Goal: Task Accomplishment & Management: Manage account settings

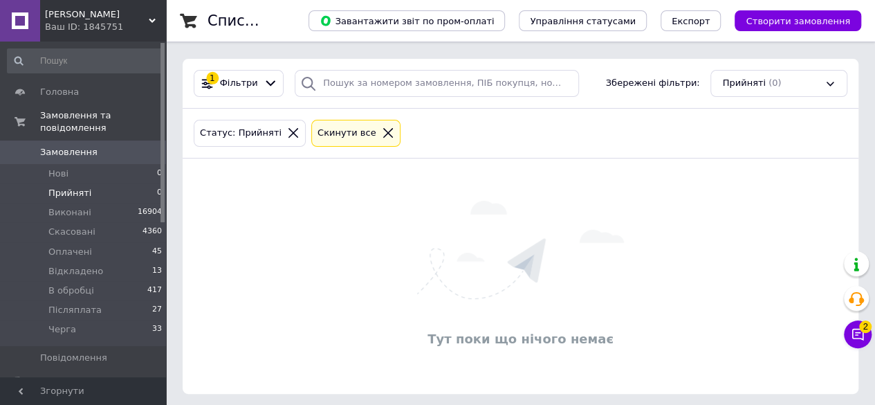
scroll to position [176, 0]
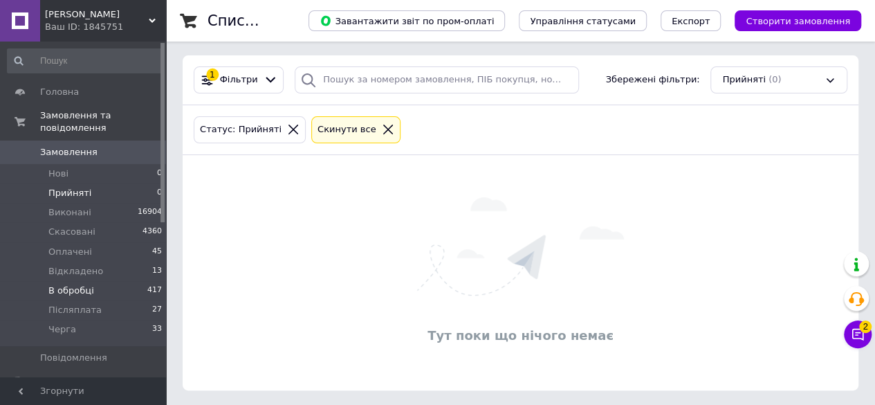
click at [76, 284] on span "В обробці" at bounding box center [71, 290] width 46 height 12
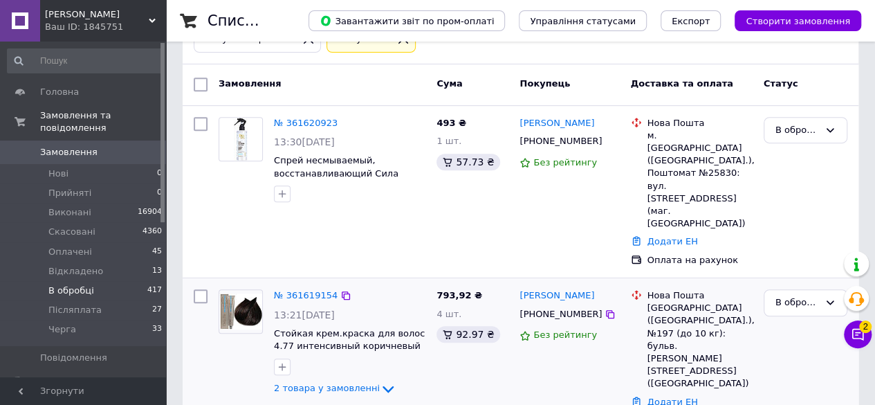
scroll to position [277, 0]
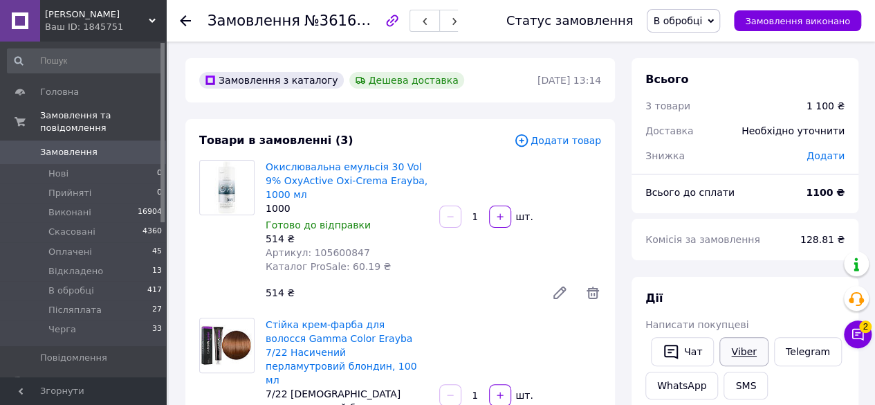
click at [742, 348] on link "Viber" at bounding box center [743, 351] width 48 height 29
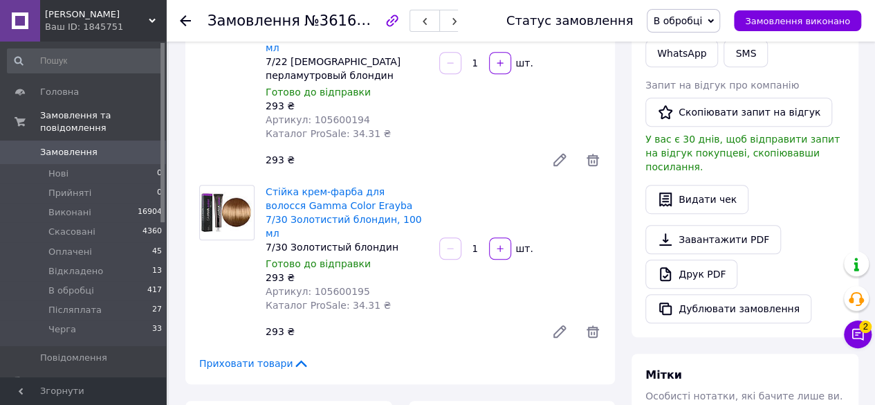
scroll to position [346, 0]
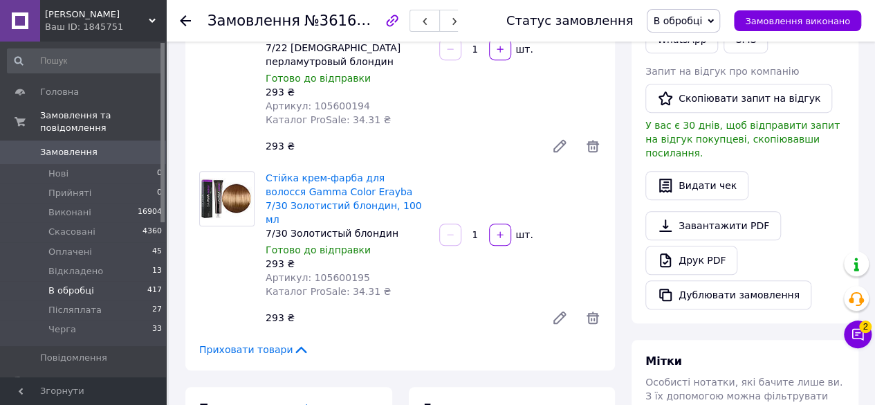
click at [70, 284] on span "В обробці" at bounding box center [71, 290] width 46 height 12
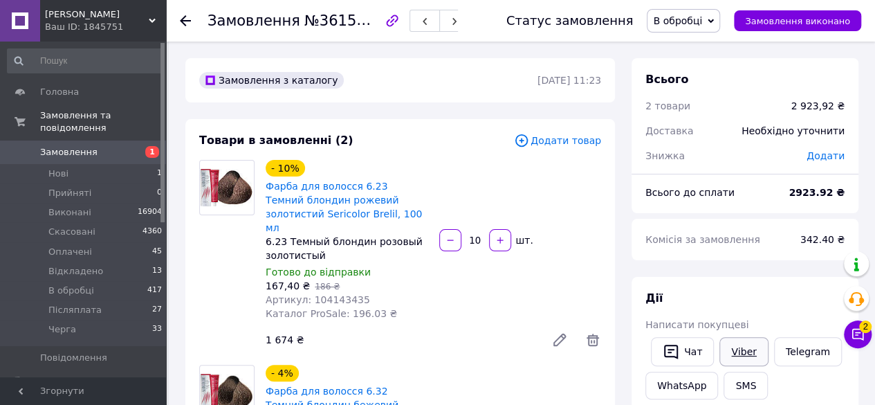
click at [738, 349] on link "Viber" at bounding box center [743, 351] width 48 height 29
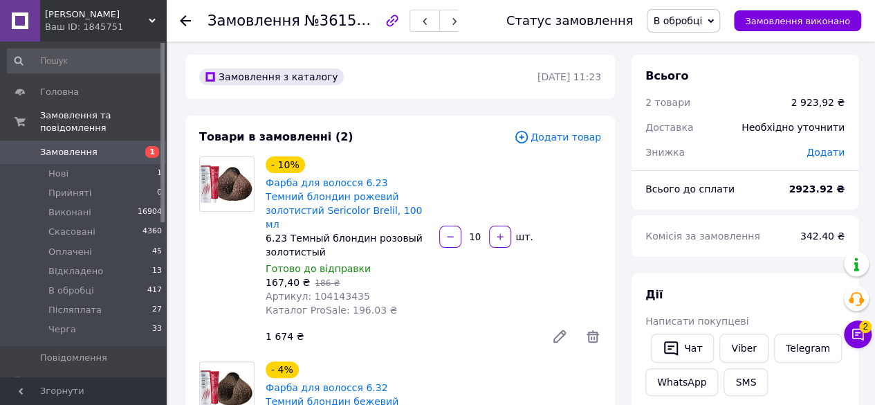
scroll to position [69, 0]
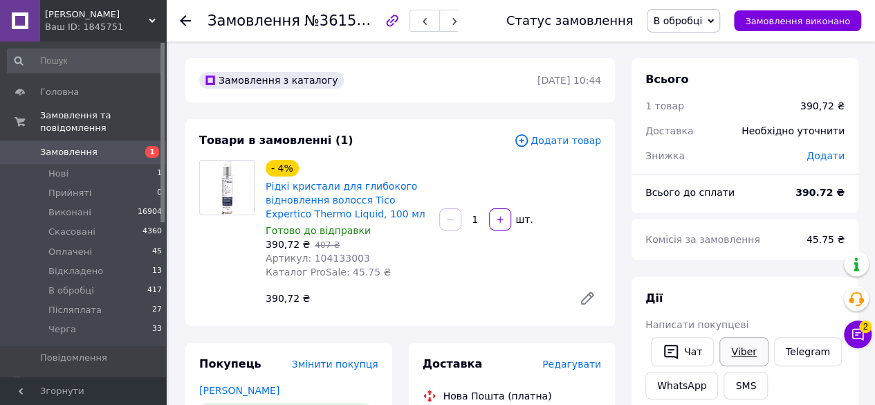
click at [737, 345] on link "Viber" at bounding box center [743, 351] width 48 height 29
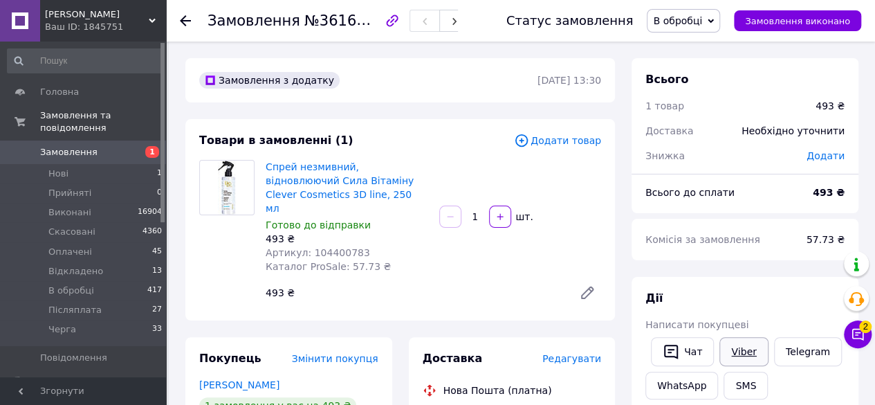
click at [737, 351] on link "Viber" at bounding box center [743, 351] width 48 height 29
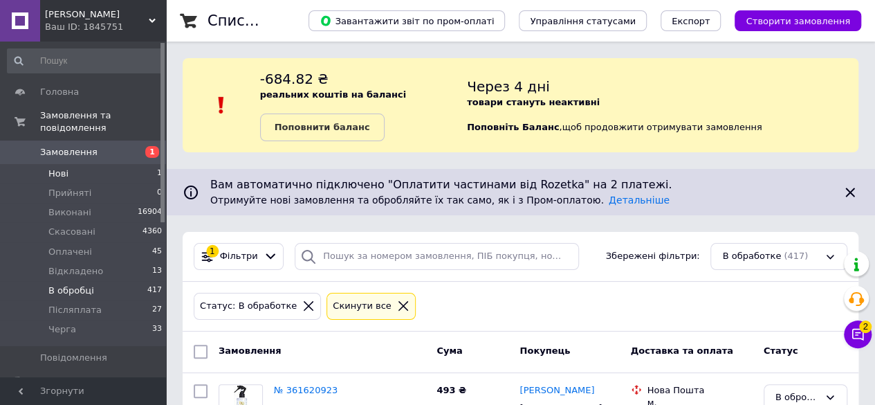
click at [58, 167] on span "Нові" at bounding box center [58, 173] width 20 height 12
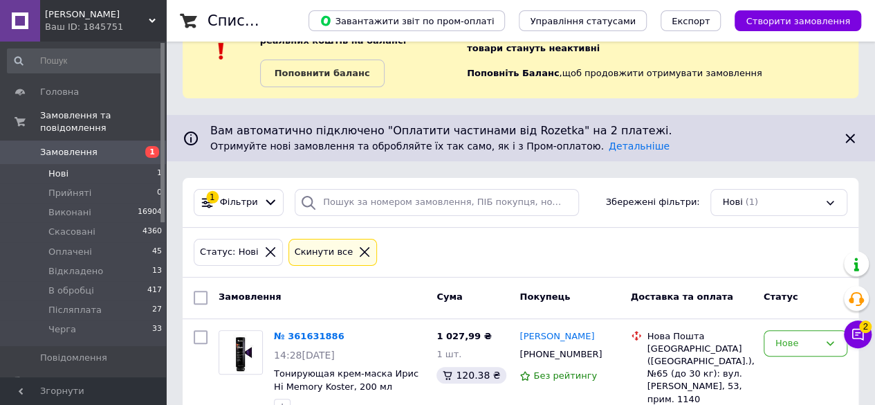
scroll to position [104, 0]
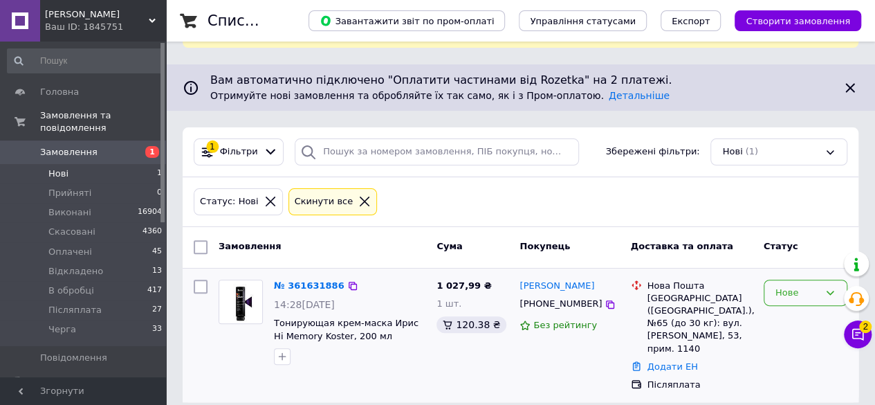
click at [829, 287] on icon at bounding box center [830, 292] width 11 height 11
click at [793, 320] on li "Прийнято" at bounding box center [805, 322] width 82 height 26
click at [832, 287] on icon at bounding box center [830, 292] width 11 height 11
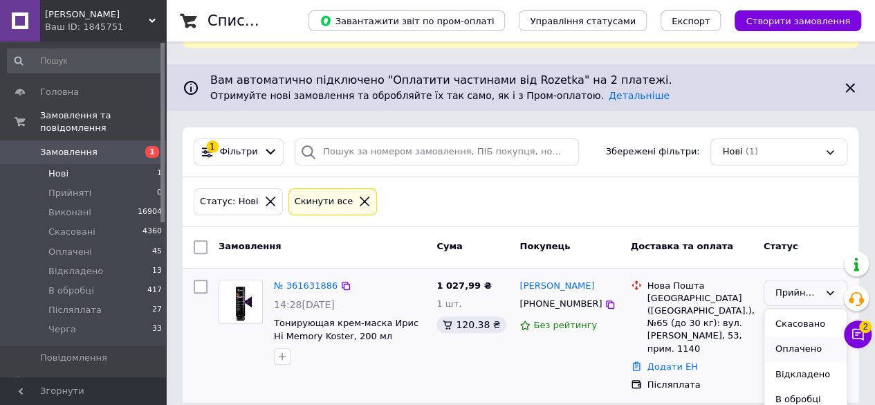
scroll to position [62, 0]
click at [802, 358] on li "В обробці" at bounding box center [805, 360] width 82 height 26
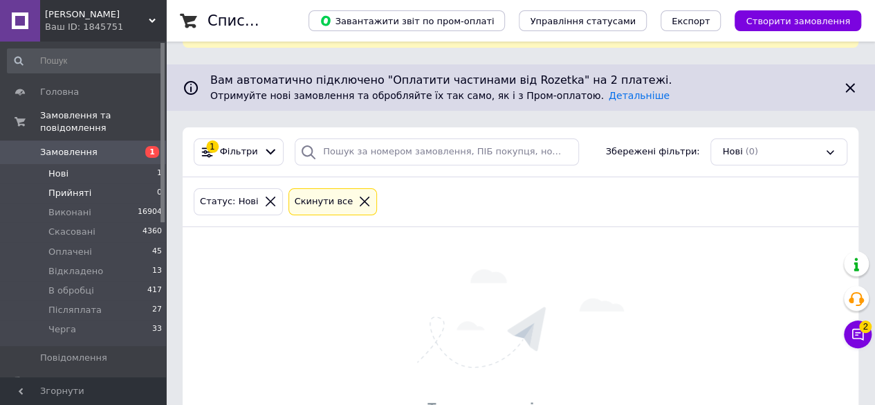
click at [68, 187] on span "Прийняті" at bounding box center [69, 193] width 43 height 12
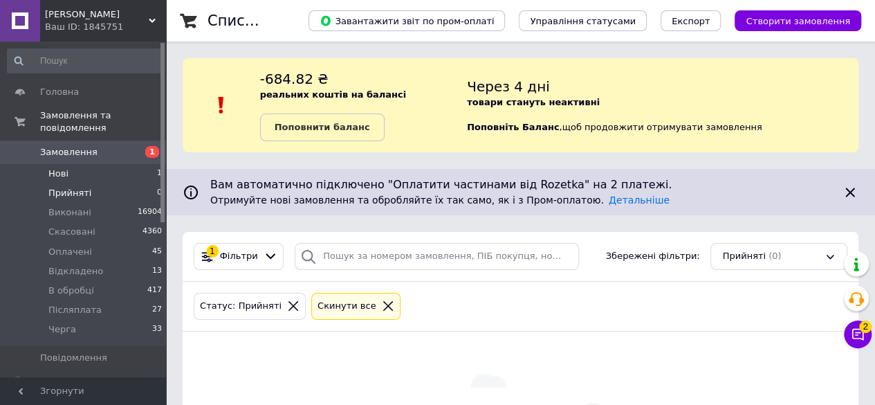
click at [63, 167] on span "Нові" at bounding box center [58, 173] width 20 height 12
click at [57, 167] on span "Нові" at bounding box center [58, 173] width 20 height 12
